Goal: Find specific page/section: Find specific page/section

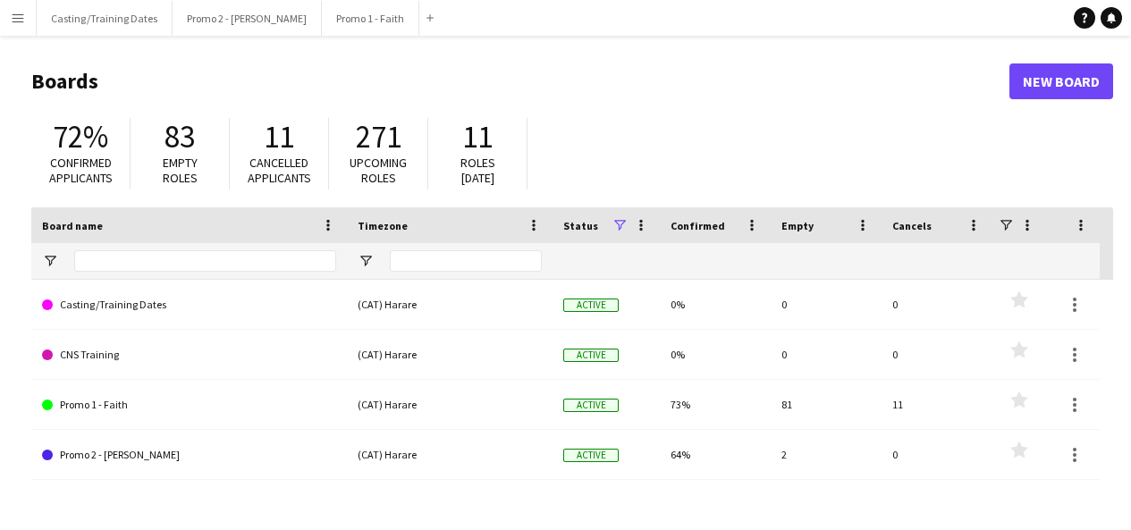
click at [10, 20] on button "Menu" at bounding box center [18, 18] width 36 height 36
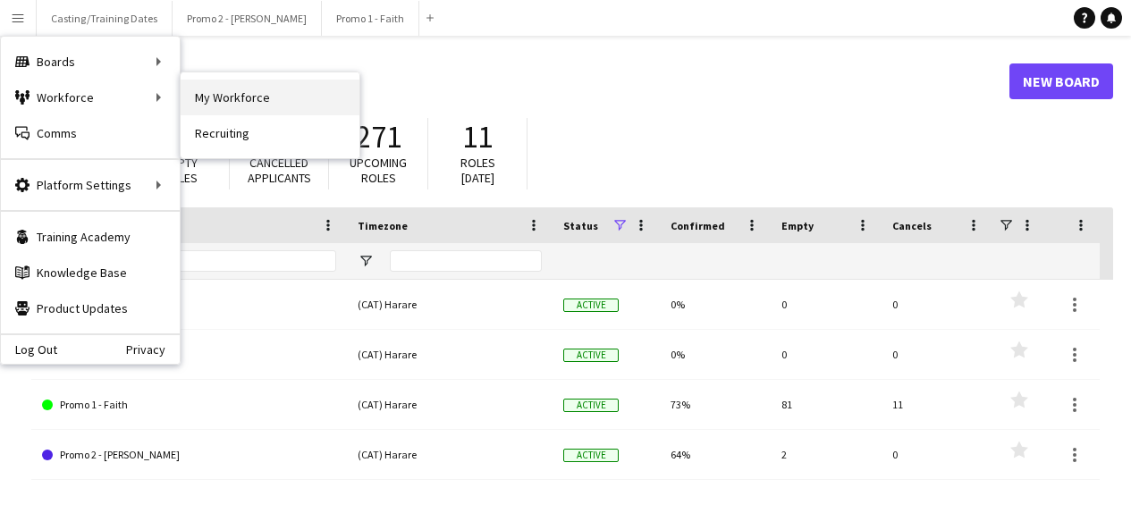
click at [203, 102] on link "My Workforce" at bounding box center [270, 98] width 179 height 36
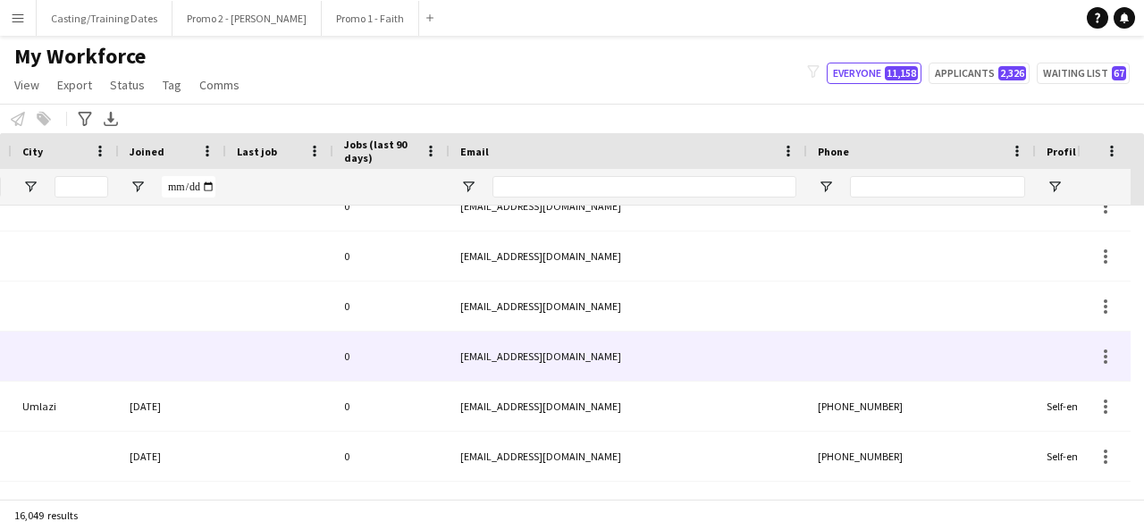
scroll to position [164, 0]
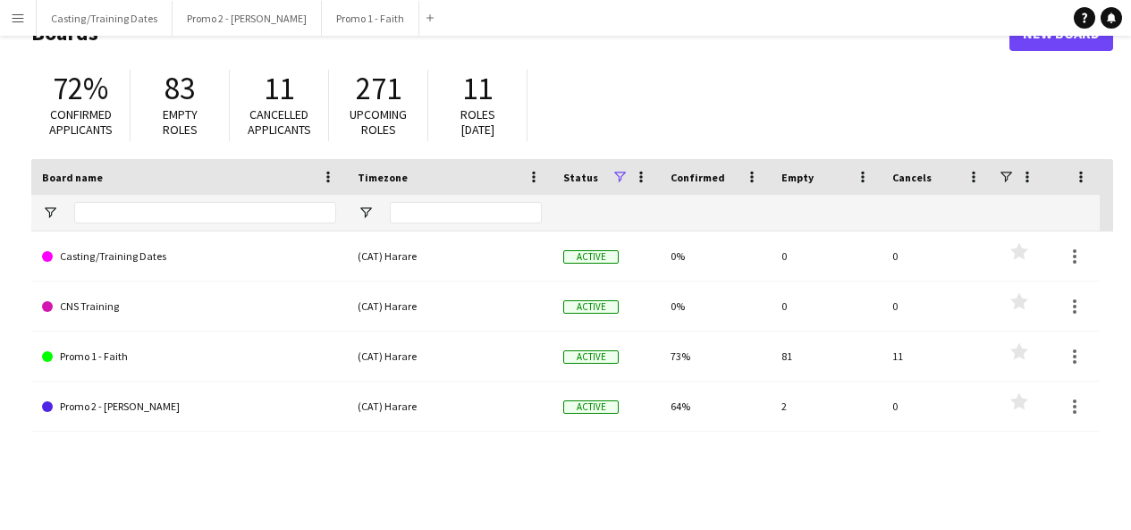
click at [14, 24] on app-icon "Menu" at bounding box center [18, 18] width 14 height 14
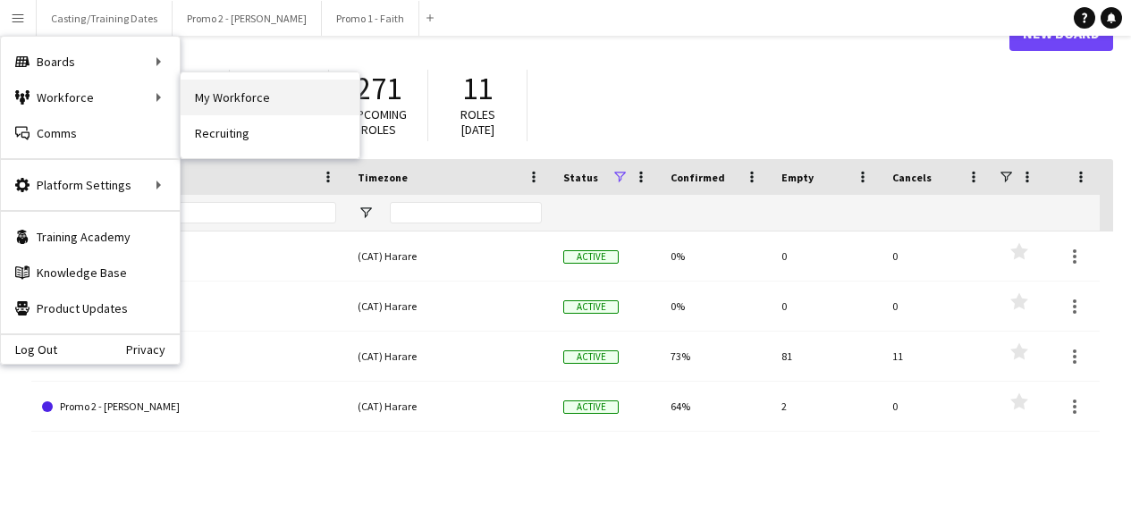
click at [207, 104] on link "My Workforce" at bounding box center [270, 98] width 179 height 36
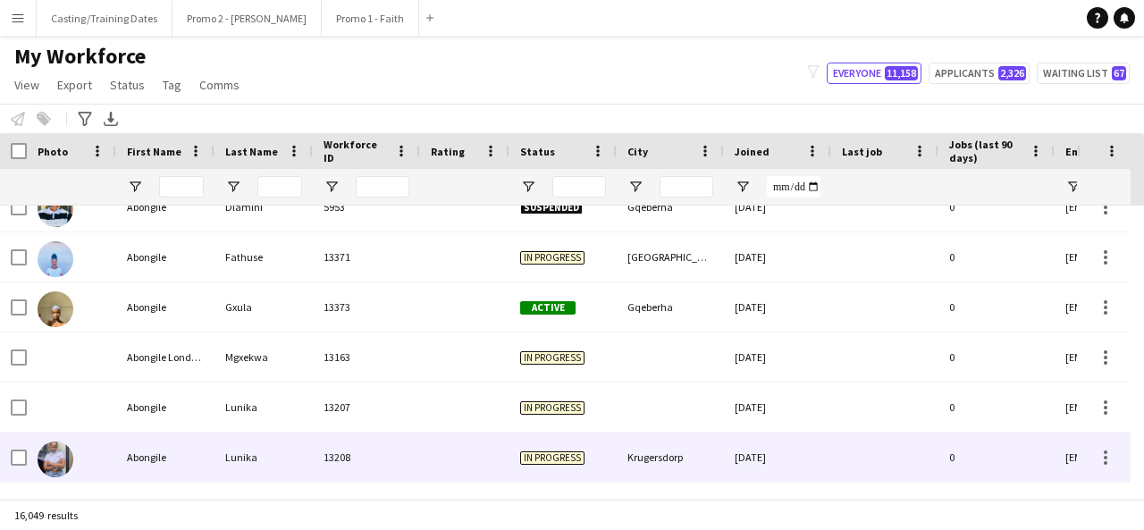
scroll to position [2959, 0]
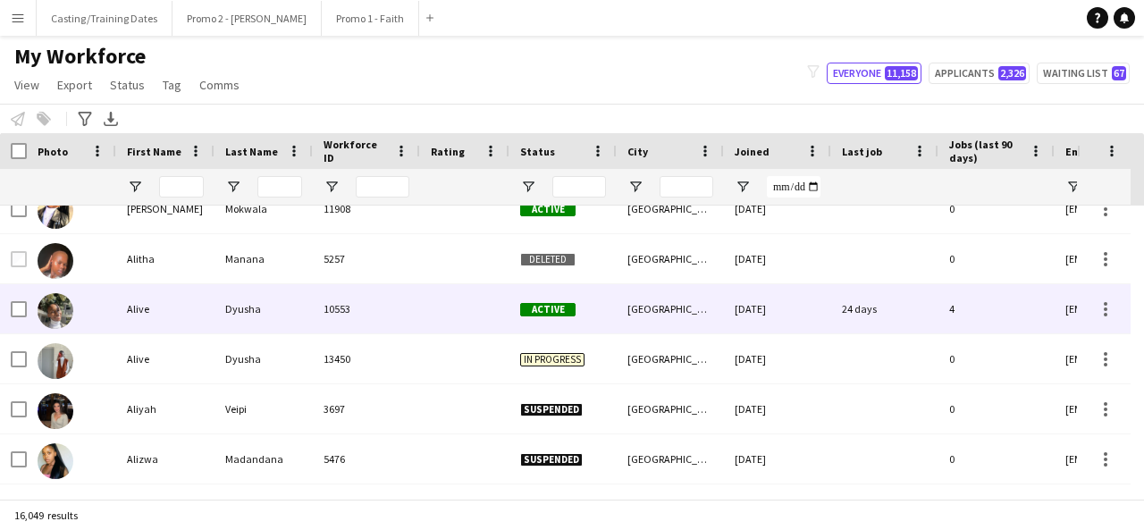
click at [278, 319] on div "Dyusha" at bounding box center [264, 308] width 98 height 49
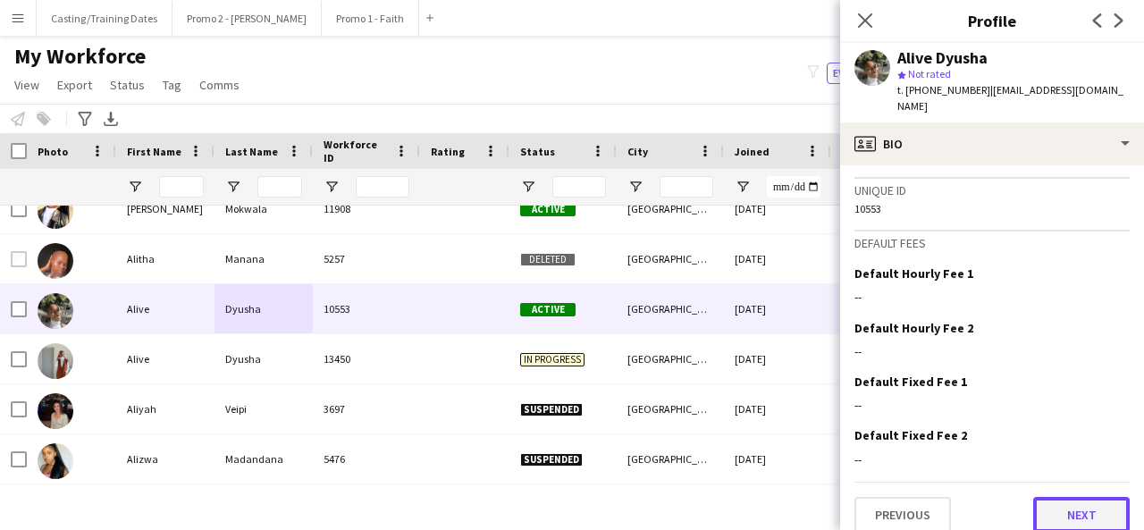
click at [1056, 509] on button "Next" at bounding box center [1081, 515] width 97 height 36
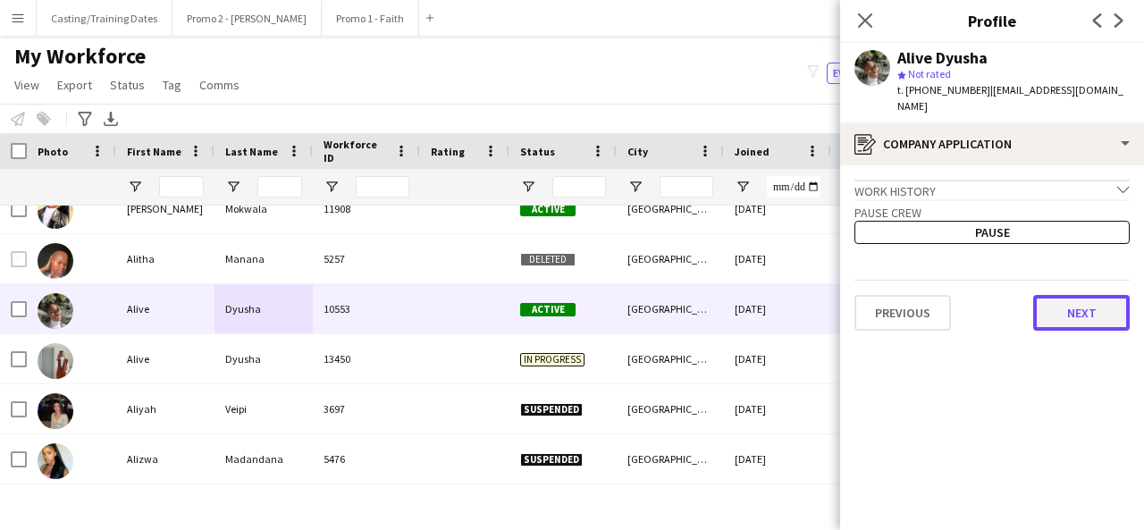
click at [1107, 299] on button "Next" at bounding box center [1081, 313] width 97 height 36
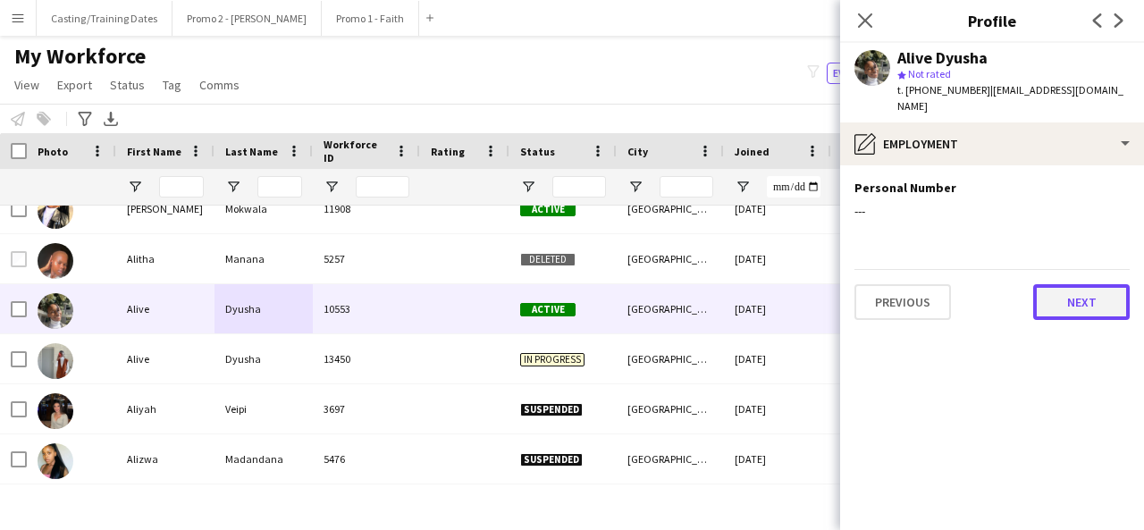
click at [1088, 284] on button "Next" at bounding box center [1081, 302] width 97 height 36
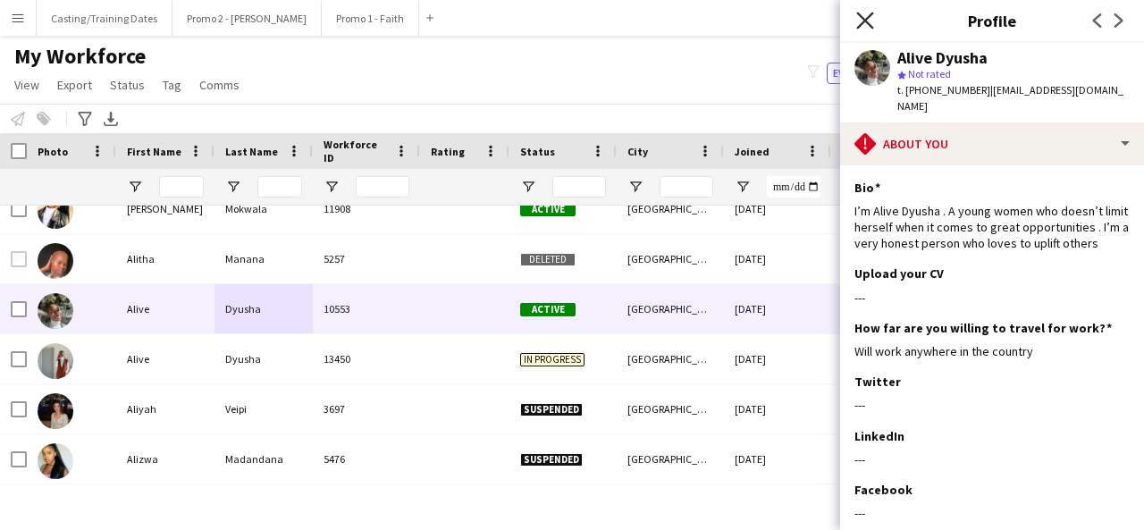
click at [864, 25] on icon "Close pop-in" at bounding box center [864, 20] width 17 height 17
